Goal: Task Accomplishment & Management: Use online tool/utility

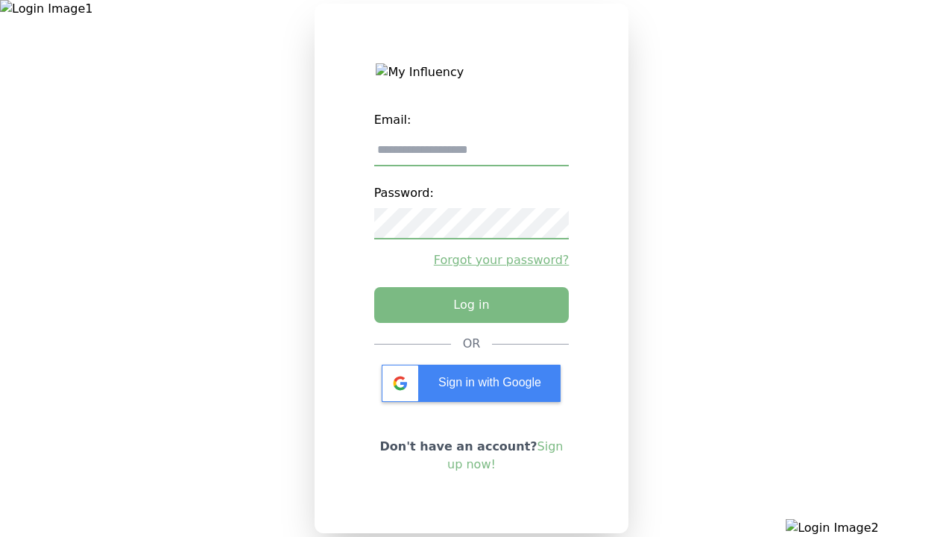
click at [471, 156] on input "email" at bounding box center [471, 150] width 195 height 31
type input "**********"
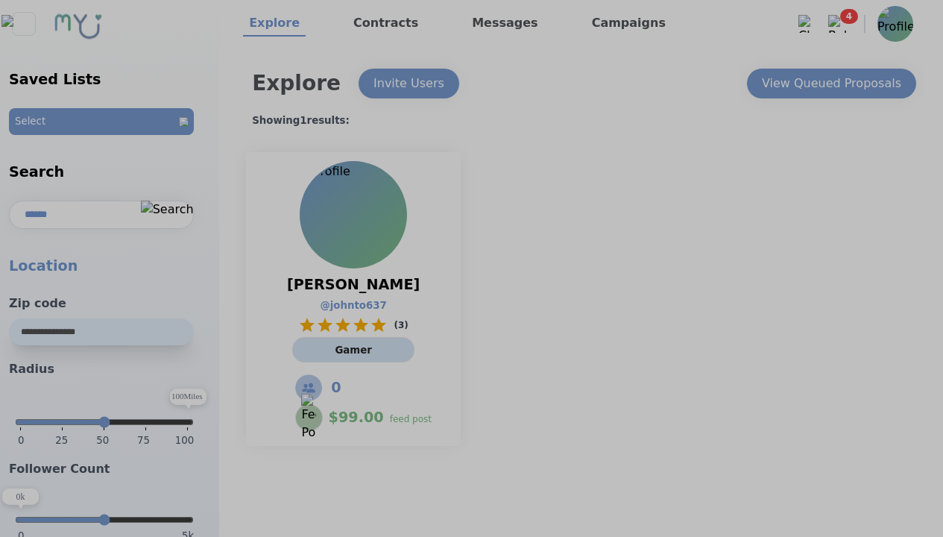
select select "*"
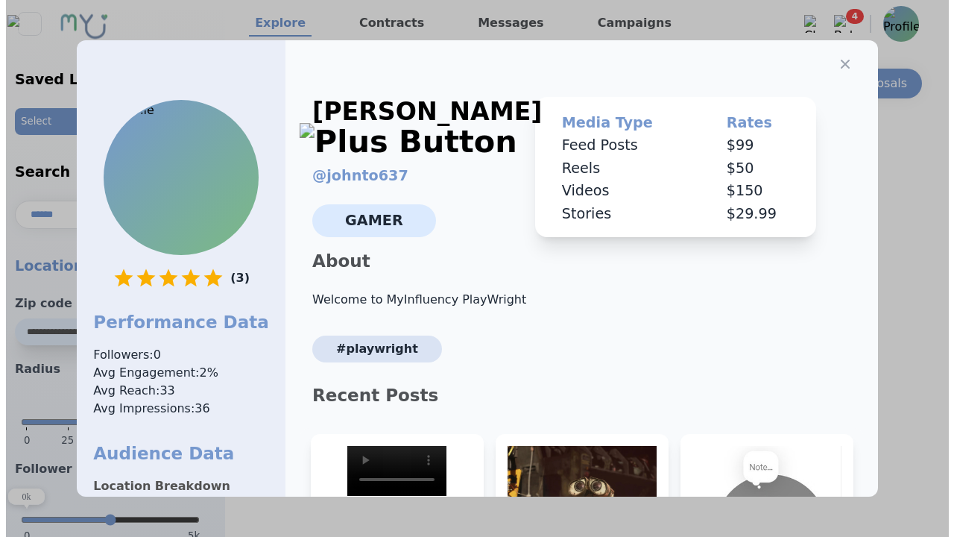
scroll to position [225, 0]
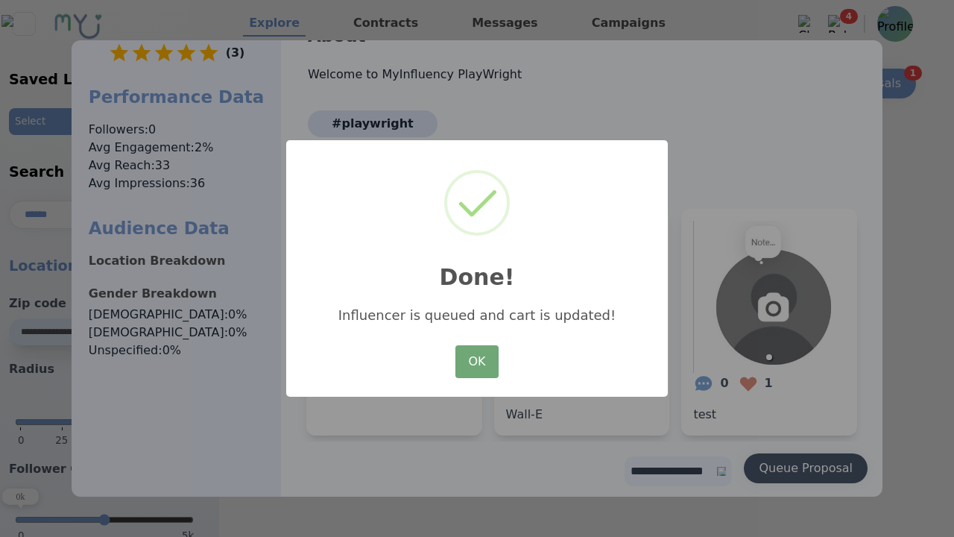
click at [477, 362] on button "OK" at bounding box center [476, 361] width 43 height 33
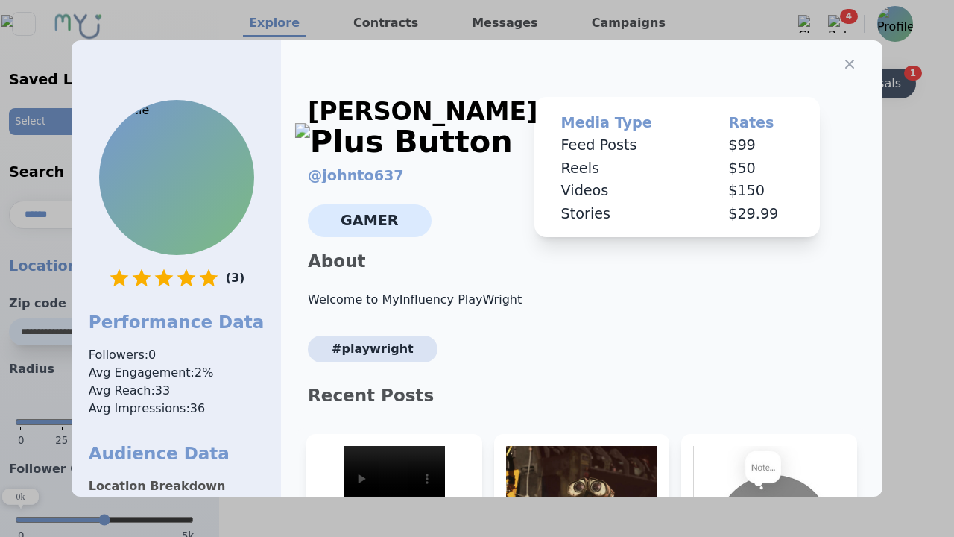
click at [845, 60] on icon "button" at bounding box center [849, 64] width 9 height 9
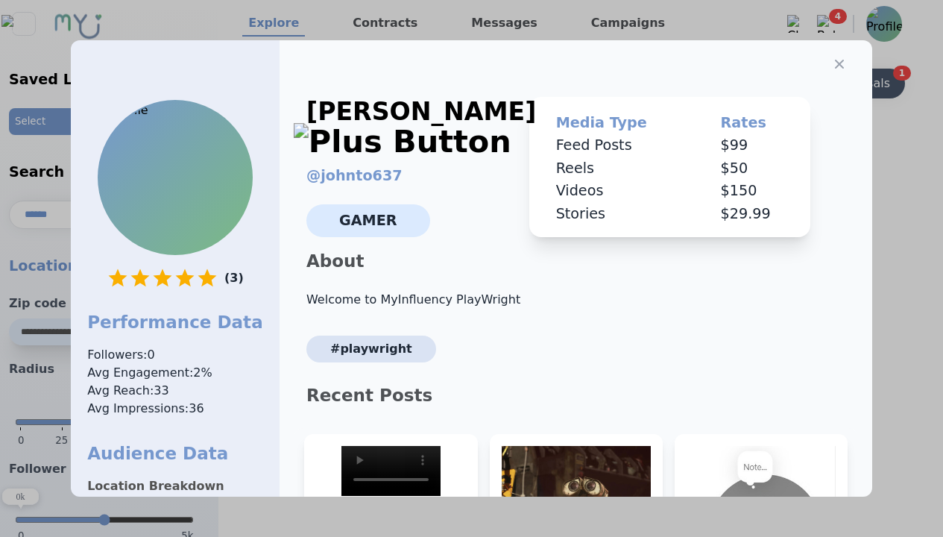
click at [830, 83] on div "View Queued Proposals" at bounding box center [820, 84] width 139 height 18
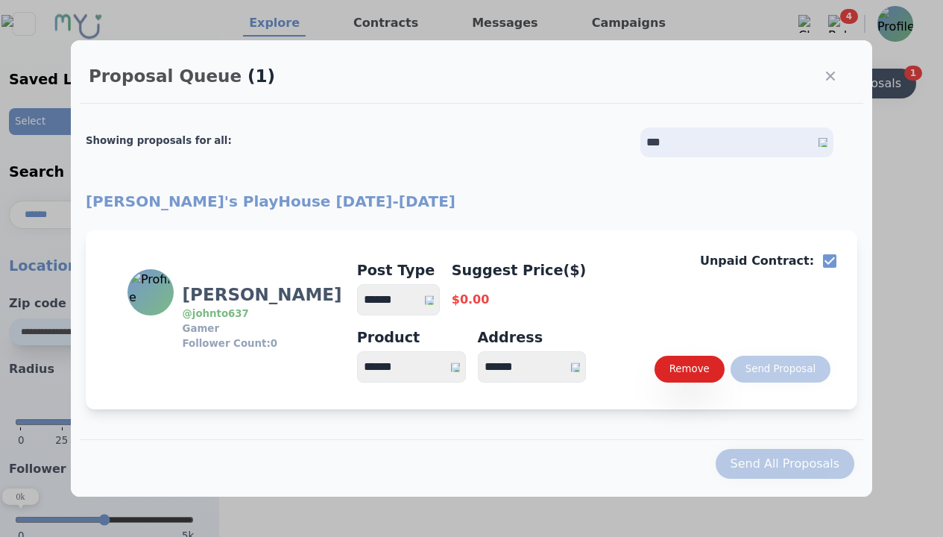
select select "*"
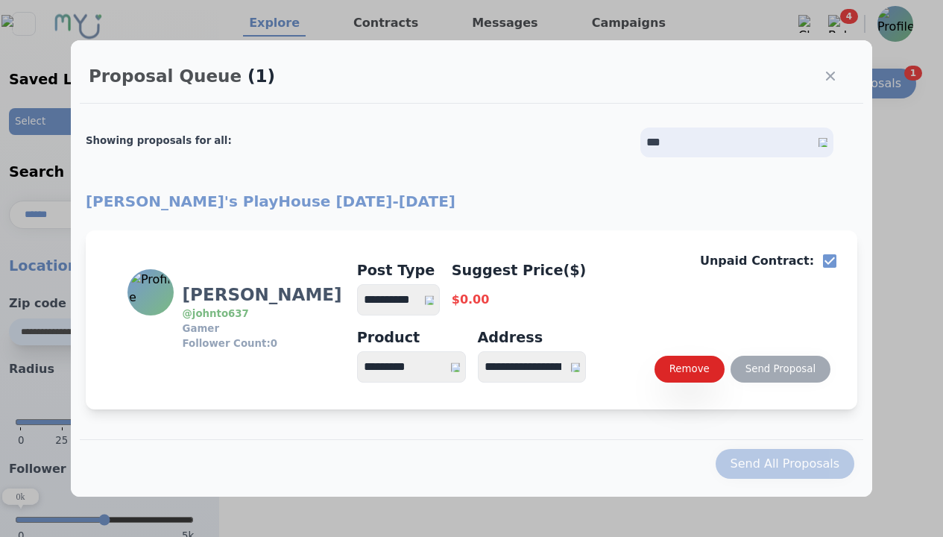
click at [405, 300] on select "**********" at bounding box center [398, 299] width 83 height 31
click at [780, 369] on div "Send Proposal" at bounding box center [780, 368] width 70 height 15
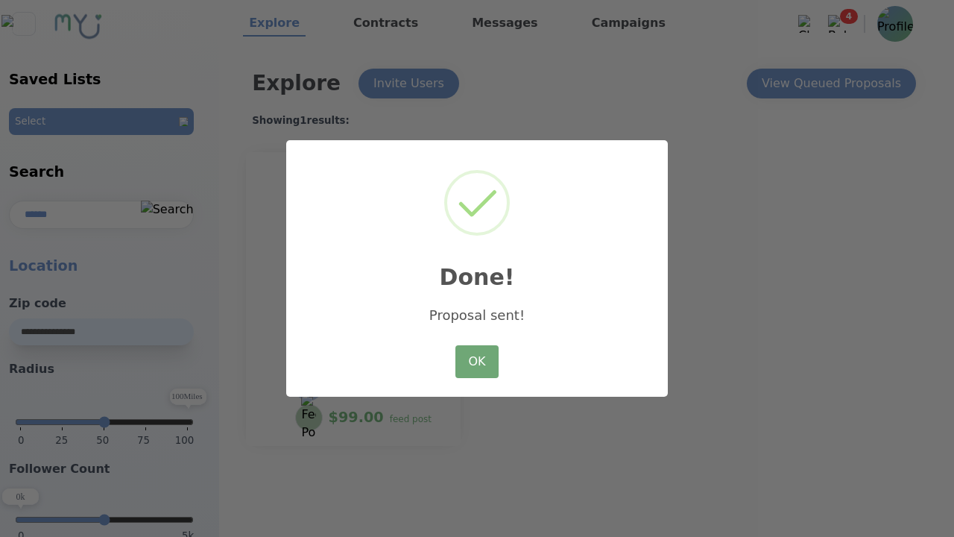
click at [477, 362] on button "OK" at bounding box center [476, 361] width 43 height 33
